Goal: Check status: Check status

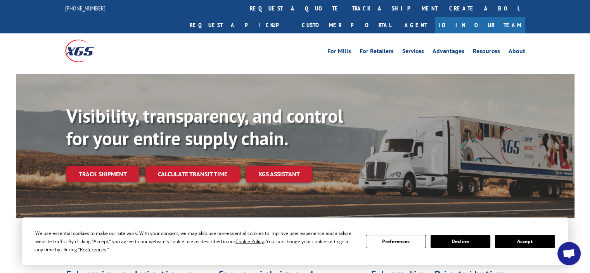
click at [93, 166] on link "Track shipment" at bounding box center [102, 174] width 73 height 16
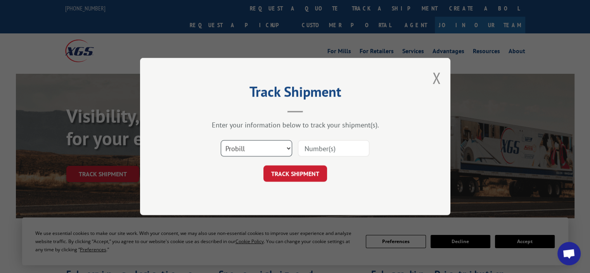
click at [241, 145] on select "Select category... Probill BOL PO" at bounding box center [256, 148] width 71 height 16
select select "po"
click at [221, 140] on select "Select category... Probill BOL PO" at bounding box center [256, 148] width 71 height 16
click at [317, 137] on div "Select category... Probill BOL PO" at bounding box center [295, 148] width 233 height 26
click at [318, 145] on input at bounding box center [333, 148] width 71 height 16
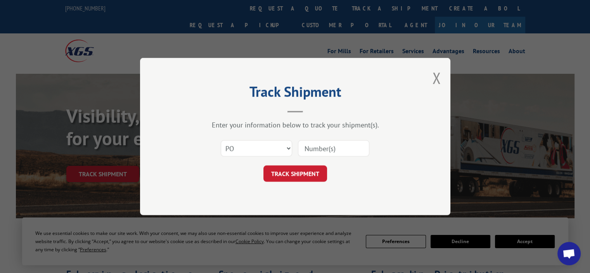
click at [332, 146] on input at bounding box center [333, 148] width 71 height 16
type input "525280"
click button "TRACK SHIPMENT" at bounding box center [295, 173] width 64 height 16
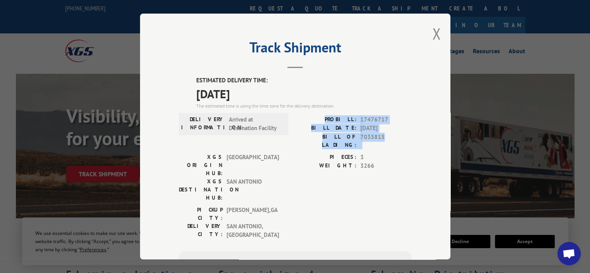
drag, startPoint x: 381, startPoint y: 138, endPoint x: 329, endPoint y: 119, distance: 55.2
click at [329, 119] on div "PROBILL: 17476717 BILL DATE: [DATE] BILL OF LADING: 7035815" at bounding box center [353, 132] width 116 height 34
copy div "PROBILL: 17476717 BILL DATE: [DATE] BILL OF LADING: 7035815"
